Goal: Task Accomplishment & Management: Use online tool/utility

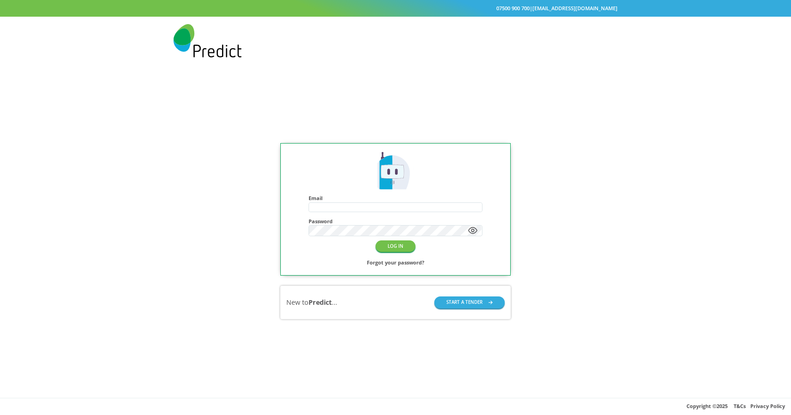
click at [367, 200] on h4 "Email" at bounding box center [396, 198] width 174 height 6
click at [356, 207] on input "text" at bounding box center [395, 207] width 173 height 9
type input "**********"
click at [390, 246] on button "LOG IN" at bounding box center [396, 246] width 40 height 12
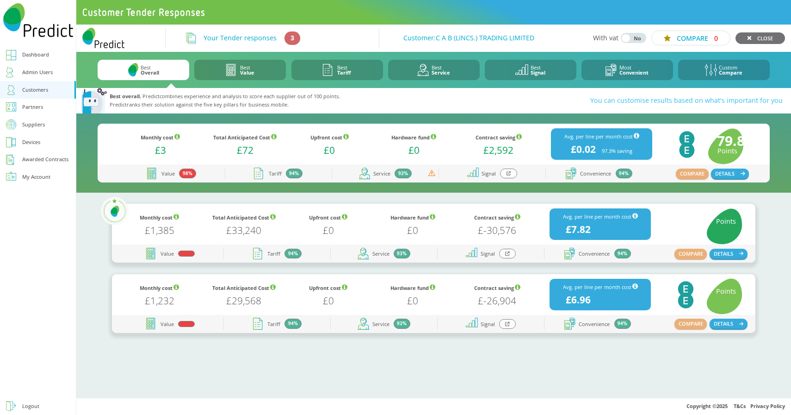
click at [511, 174] on div at bounding box center [508, 173] width 17 height 10
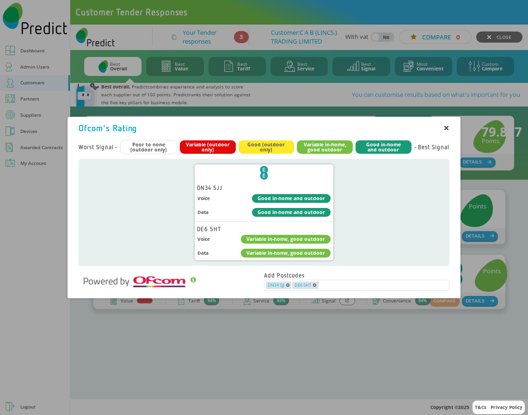
click at [335, 146] on div "Variable in-home, good outdoor" at bounding box center [325, 146] width 56 height 13
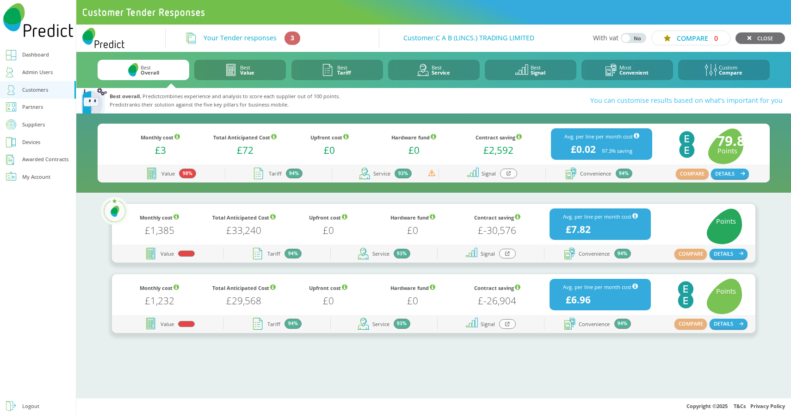
click at [510, 174] on icon at bounding box center [509, 173] width 5 height 5
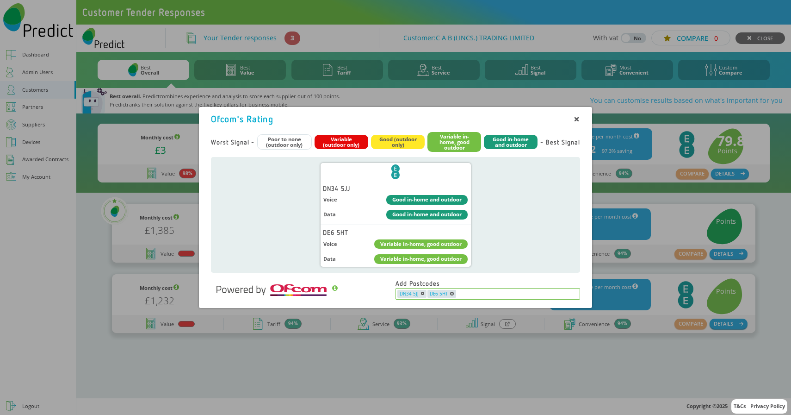
click at [437, 294] on span "DE6 5HT" at bounding box center [439, 294] width 18 height 8
click at [407, 294] on span "DN34 5JJ" at bounding box center [409, 294] width 19 height 8
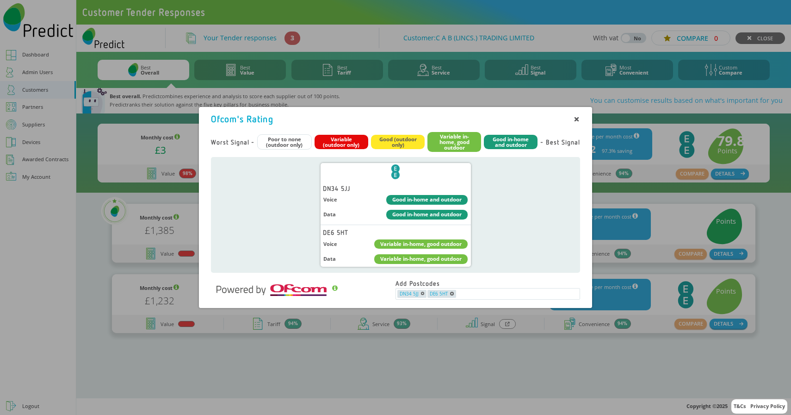
click at [333, 186] on div "DN34 5JJ" at bounding box center [396, 187] width 150 height 9
copy div "DN34 5JJ"
click at [497, 295] on input "text" at bounding box center [518, 294] width 122 height 8
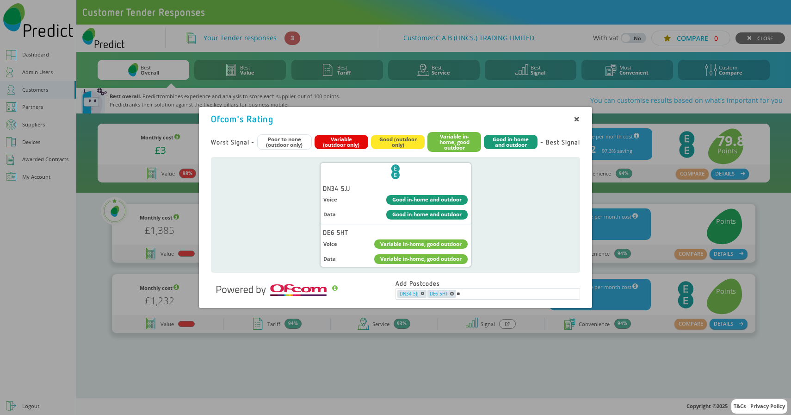
type input "*"
type input "********"
type input "*"
click at [480, 291] on input "****" at bounding box center [518, 294] width 122 height 8
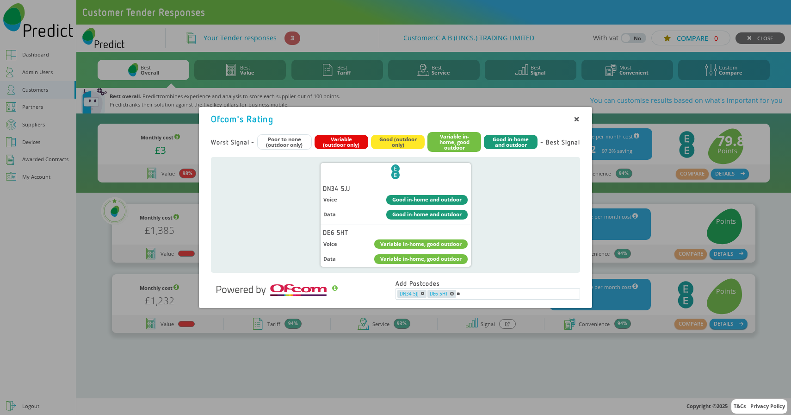
type input "*"
click at [576, 118] on icon at bounding box center [577, 120] width 4 height 4
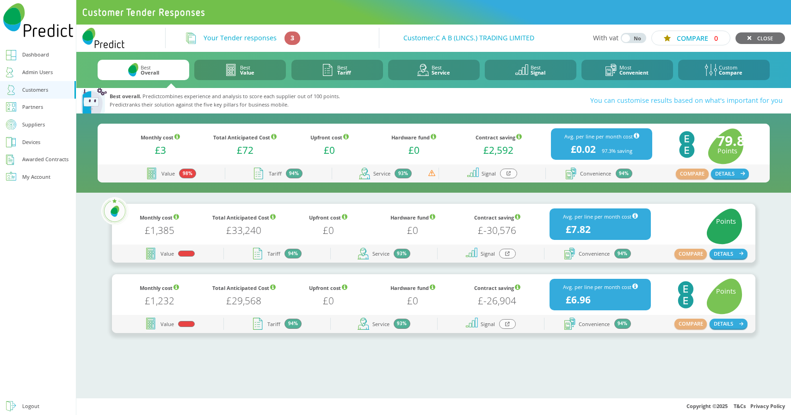
click at [509, 254] on icon at bounding box center [507, 253] width 5 height 5
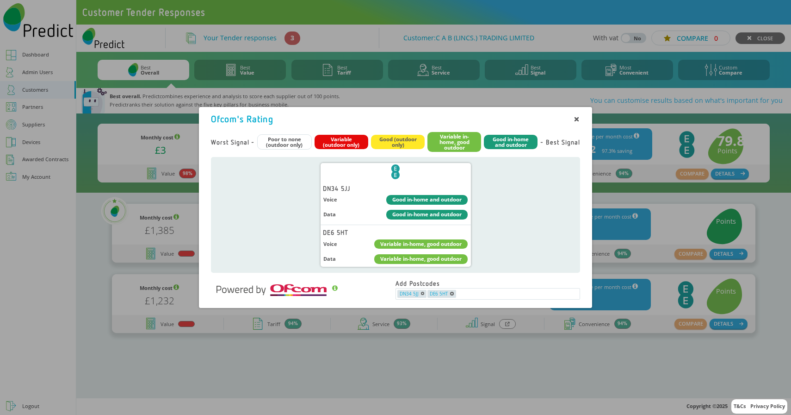
click at [576, 116] on div at bounding box center [576, 119] width 7 height 7
click at [577, 119] on icon at bounding box center [577, 120] width 4 height 4
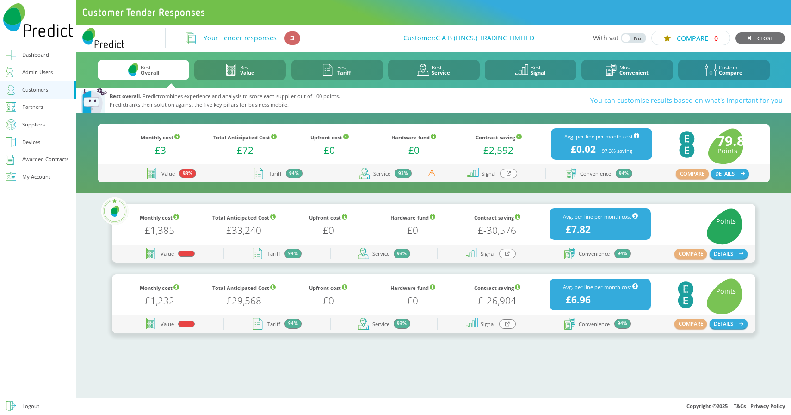
click at [514, 174] on div at bounding box center [508, 173] width 17 height 10
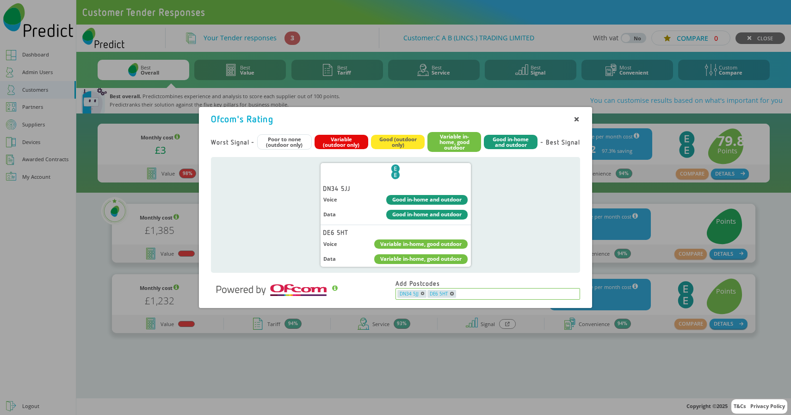
click at [494, 290] on input "text" at bounding box center [518, 294] width 122 height 8
type input "********"
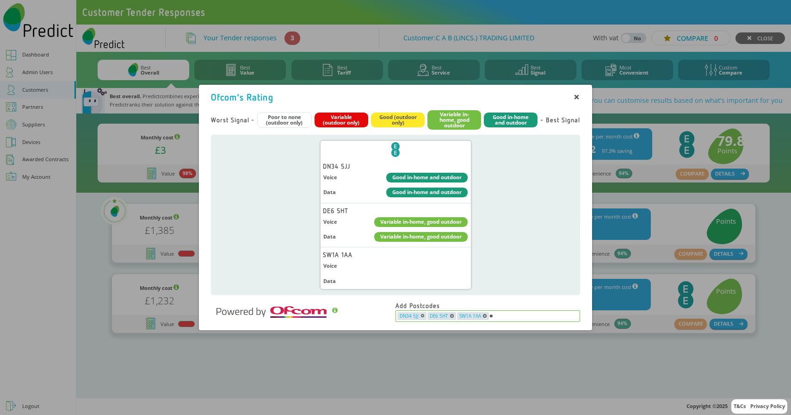
type input "*"
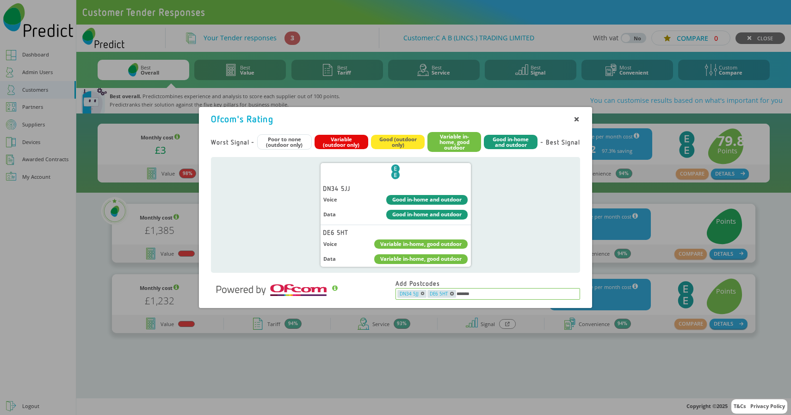
type input "********"
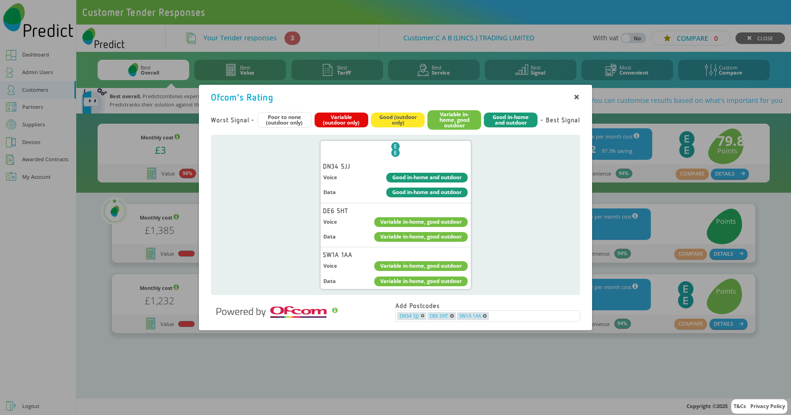
click at [517, 280] on div "EE Logo DN34 5JJ Voice Good in-home and outdoor Data Good in-home and outdoor D…" at bounding box center [395, 215] width 369 height 160
click at [578, 96] on icon at bounding box center [577, 97] width 4 height 4
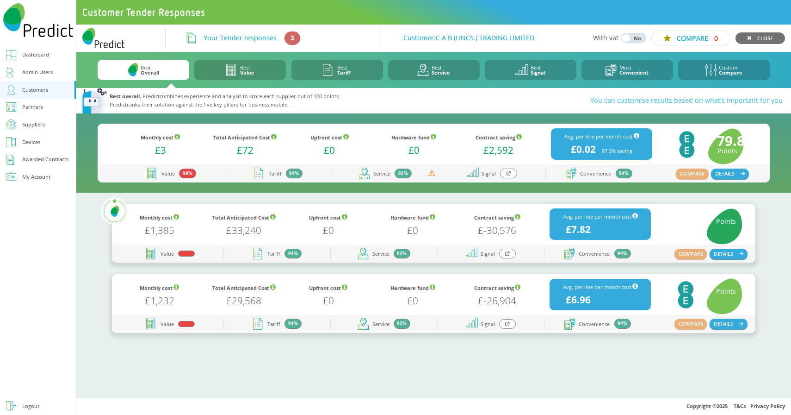
click at [508, 171] on icon at bounding box center [509, 173] width 5 height 5
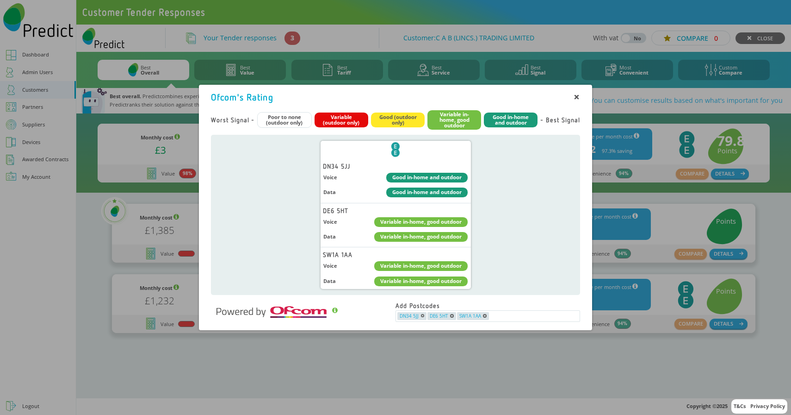
click at [578, 96] on icon at bounding box center [577, 97] width 4 height 4
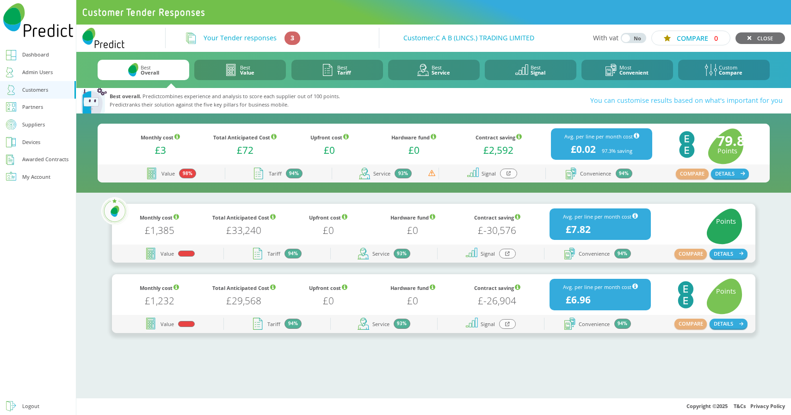
click at [508, 176] on icon at bounding box center [509, 173] width 5 height 5
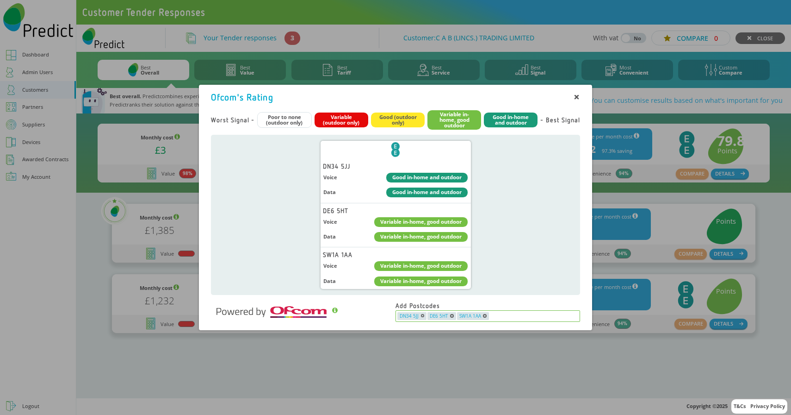
click at [507, 316] on input "text" at bounding box center [534, 316] width 89 height 8
click at [578, 98] on icon at bounding box center [577, 97] width 4 height 4
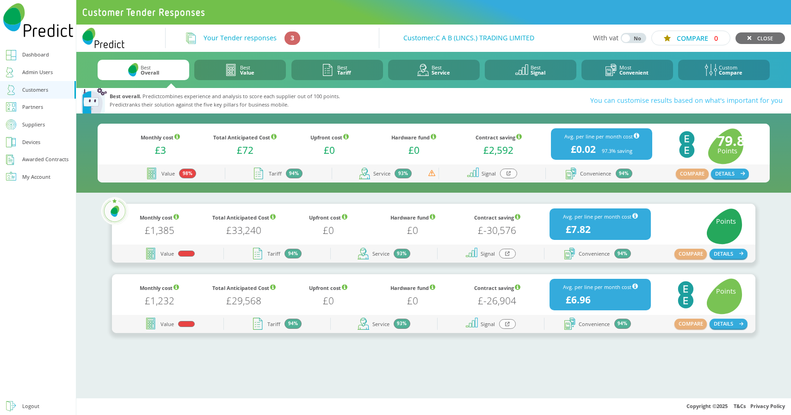
click at [511, 174] on div at bounding box center [508, 173] width 17 height 10
click at [510, 176] on div at bounding box center [508, 173] width 17 height 10
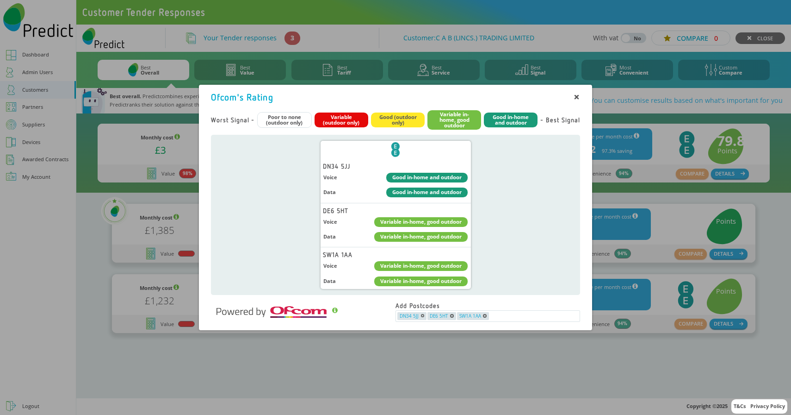
click at [574, 100] on div at bounding box center [576, 96] width 7 height 7
click at [577, 95] on icon at bounding box center [577, 97] width 5 height 5
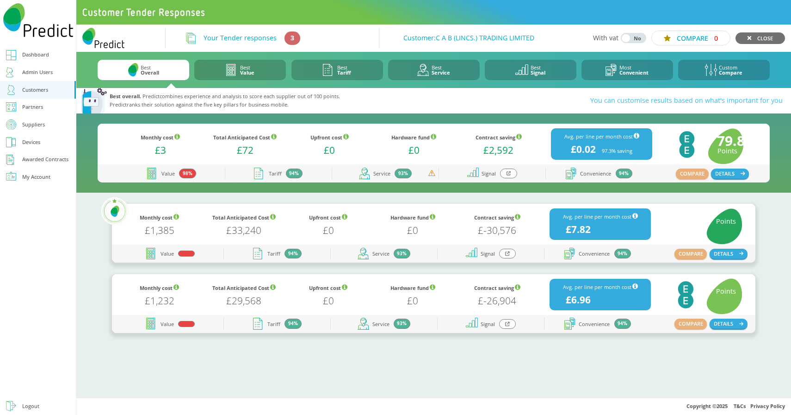
click at [511, 174] on icon at bounding box center [509, 173] width 5 height 5
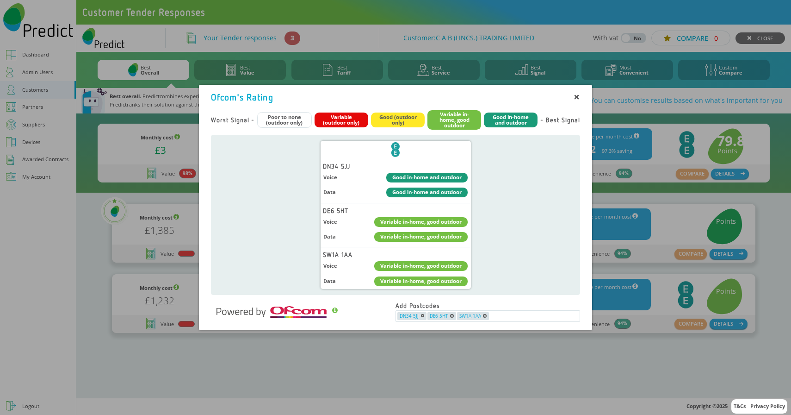
click at [577, 93] on div at bounding box center [576, 96] width 7 height 7
click at [577, 98] on icon at bounding box center [577, 97] width 5 height 5
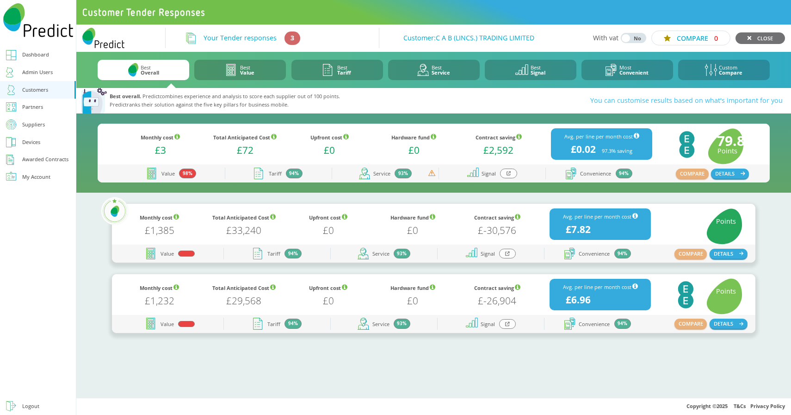
click at [510, 172] on icon at bounding box center [509, 173] width 5 height 5
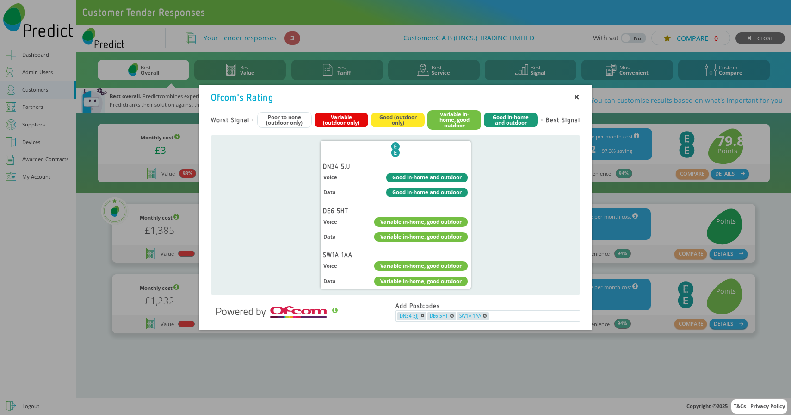
click at [578, 96] on icon at bounding box center [577, 97] width 4 height 4
